Goal: Information Seeking & Learning: Learn about a topic

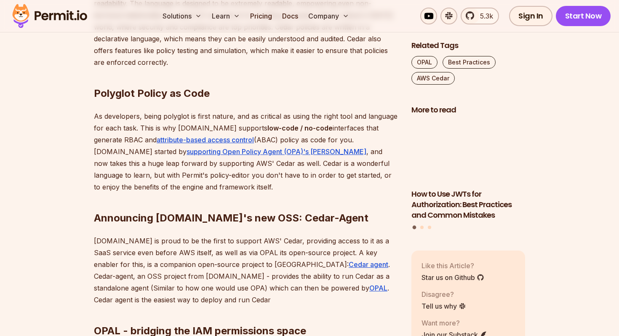
scroll to position [648, 0]
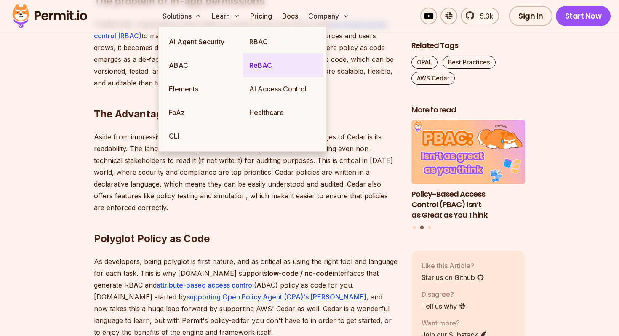
click at [319, 57] on link "ReBAC" at bounding box center [282, 65] width 80 height 24
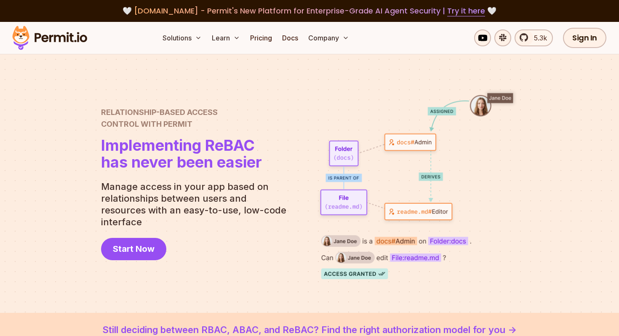
click at [117, 146] on span "Implementing ReBAC" at bounding box center [181, 145] width 161 height 17
click at [253, 39] on link "Pricing" at bounding box center [261, 37] width 29 height 17
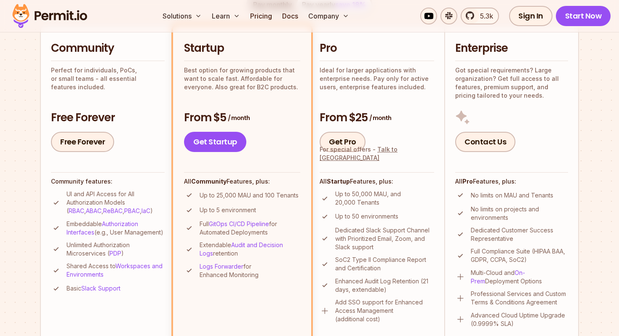
scroll to position [200, 0]
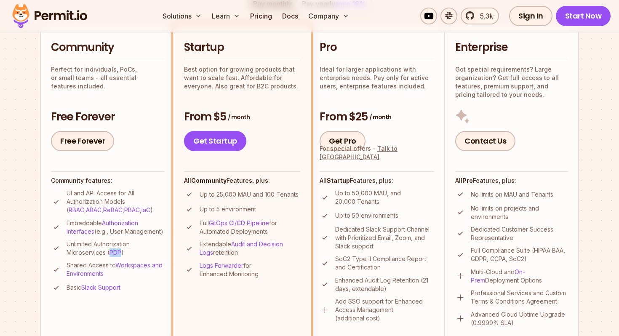
click at [77, 270] on p "Shared Access to Workspaces and Environments" at bounding box center [115, 269] width 98 height 17
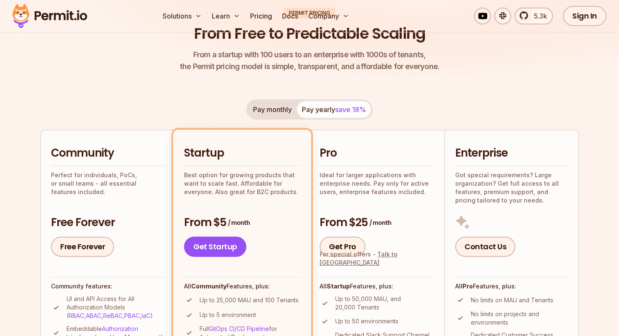
scroll to position [0, 0]
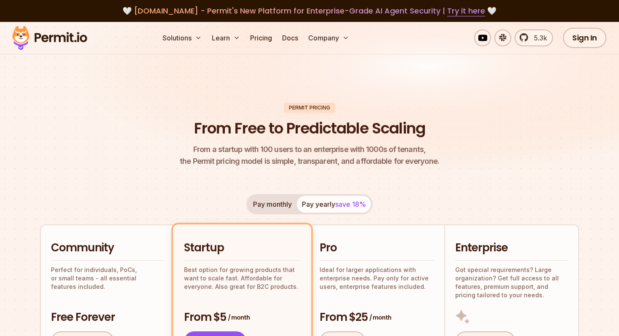
click at [58, 38] on img at bounding box center [49, 38] width 82 height 29
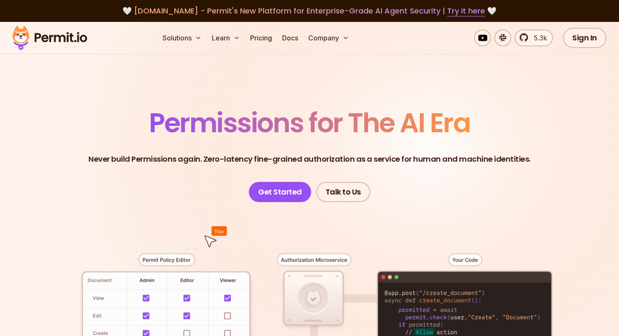
click at [187, 154] on p "Never build Permissions again. Zero-latency fine-grained authorization as a ser…" at bounding box center [309, 159] width 442 height 12
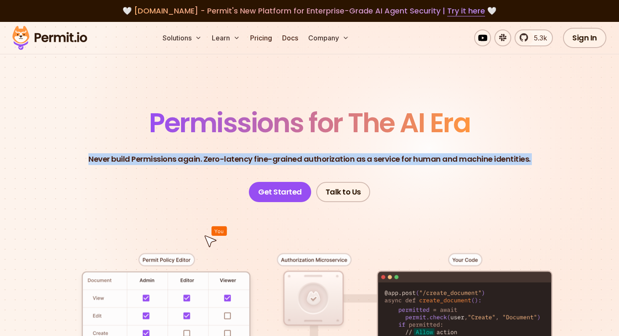
click at [187, 154] on p "Never build Permissions again. Zero-latency fine-grained authorization as a ser…" at bounding box center [309, 159] width 442 height 12
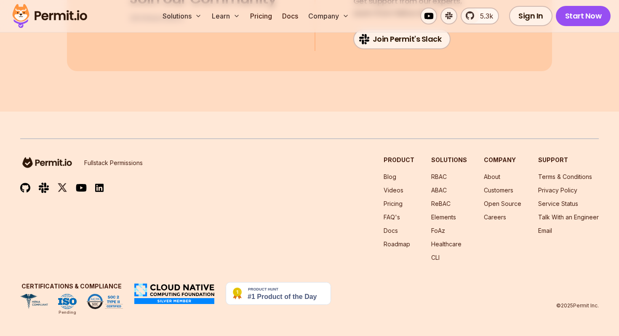
scroll to position [4548, 0]
click at [449, 201] on link "ReBAC" at bounding box center [440, 203] width 19 height 7
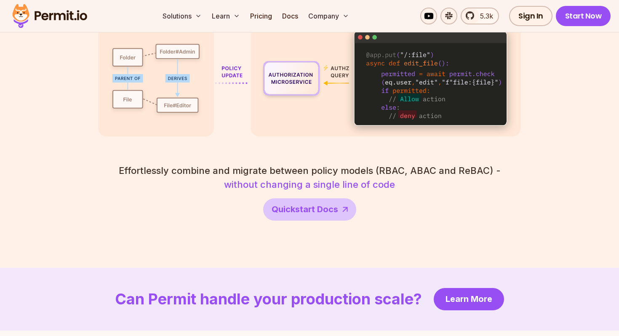
scroll to position [1577, 0]
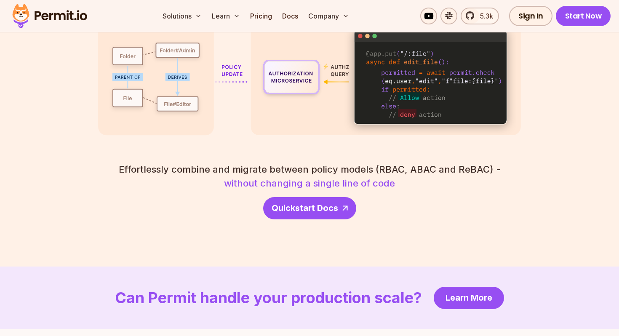
click at [331, 202] on span "Quickstart Docs" at bounding box center [304, 208] width 66 height 12
